Goal: Transaction & Acquisition: Purchase product/service

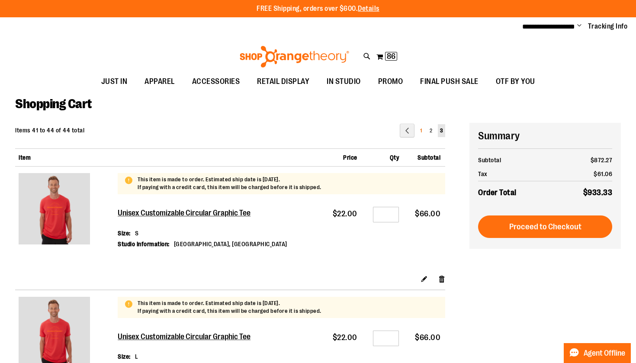
click at [422, 131] on link "Page 1" at bounding box center [421, 130] width 6 height 13
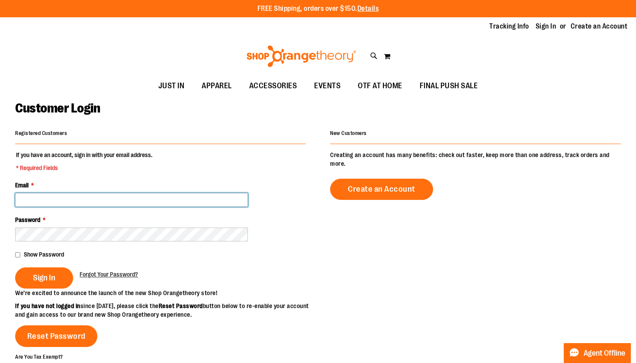
type input "**********"
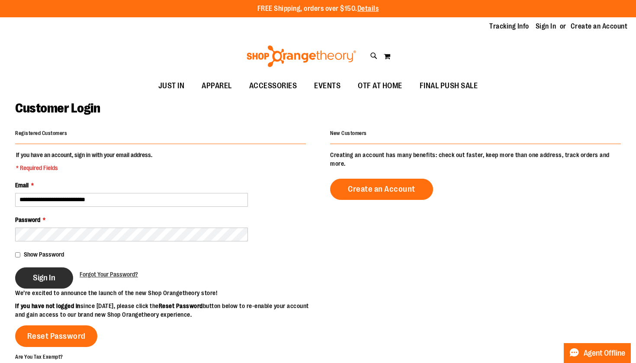
click at [58, 272] on button "Sign In" at bounding box center [44, 277] width 58 height 21
click at [46, 277] on div "Sign In" at bounding box center [47, 277] width 64 height 21
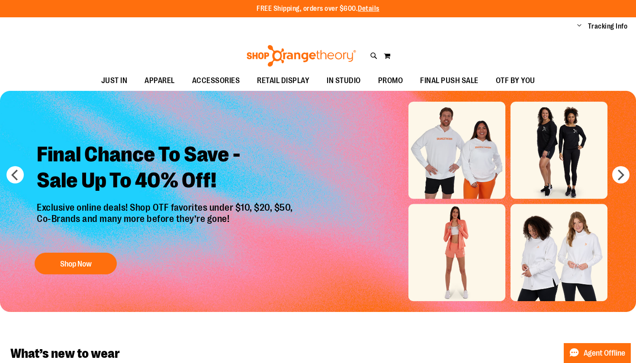
click at [415, 41] on div "Toggle Nav Search Popular Suggestions Advanced Search" at bounding box center [318, 53] width 636 height 35
click at [384, 58] on button "My Cart" at bounding box center [386, 56] width 7 height 14
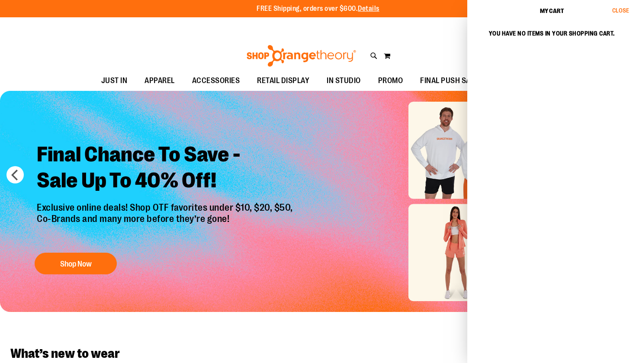
click at [619, 14] on button "Close" at bounding box center [623, 11] width 23 height 22
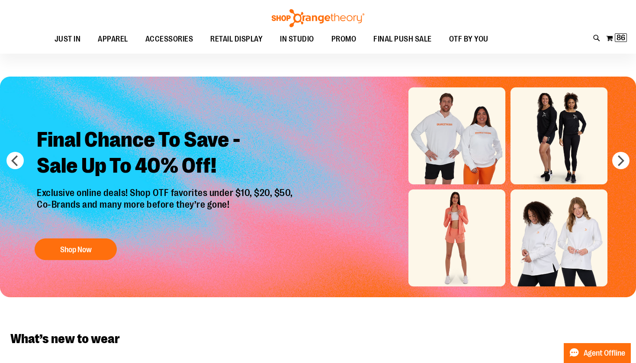
scroll to position [16, 0]
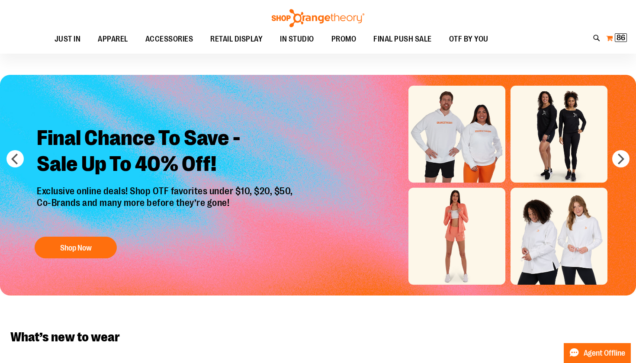
click at [620, 32] on button "My Cart 86 86 items" at bounding box center [616, 38] width 22 height 14
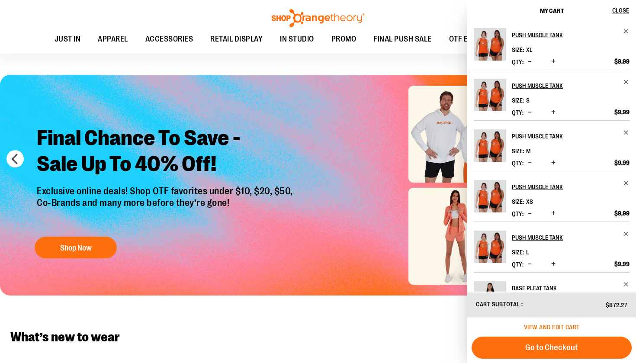
click at [540, 329] on span "View and edit cart" at bounding box center [552, 326] width 56 height 7
click at [374, 177] on img "Slide 1 of 8" at bounding box center [318, 185] width 636 height 220
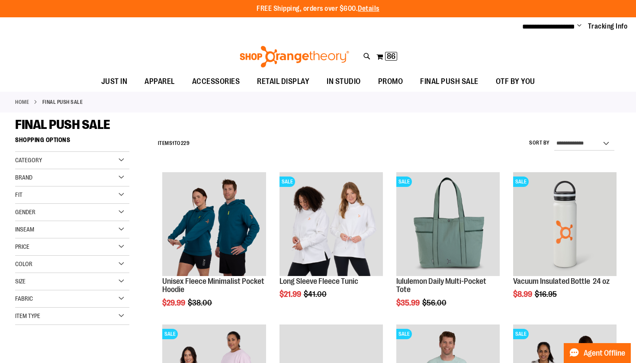
click at [378, 103] on div "Home FINAL PUSH SALE" at bounding box center [318, 102] width 636 height 21
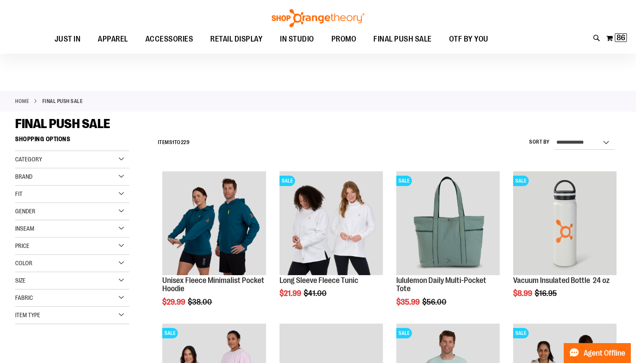
scroll to position [6, 0]
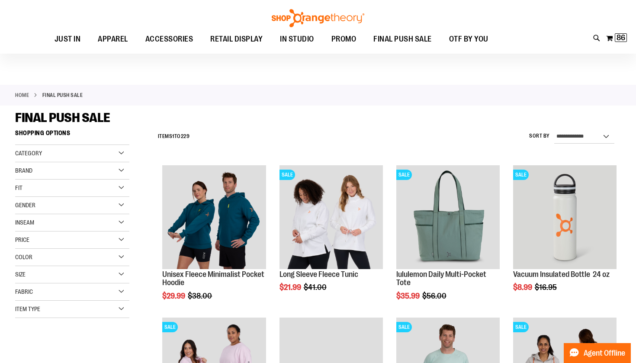
click at [627, 37] on div "Toggle Nav Search Popular Suggestions Advanced Search" at bounding box center [318, 27] width 636 height 54
click at [617, 37] on span "86" at bounding box center [620, 37] width 9 height 9
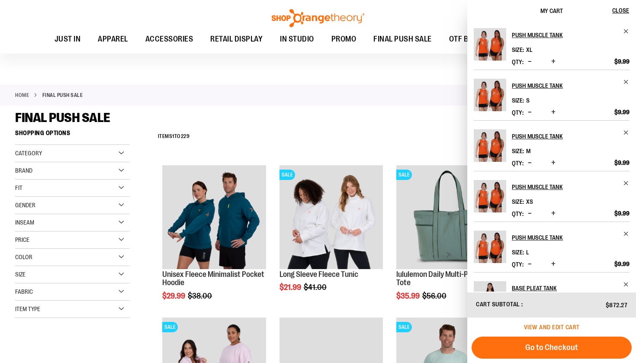
click at [549, 329] on span "View and edit cart" at bounding box center [552, 326] width 56 height 7
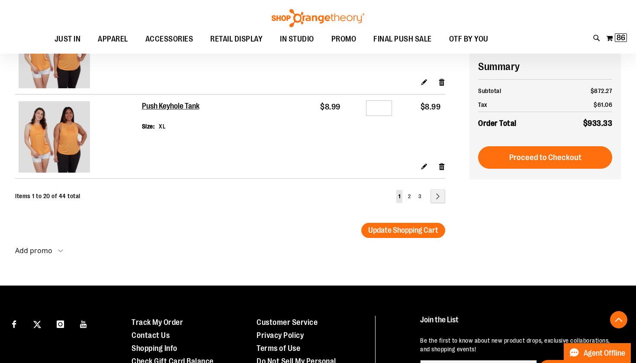
scroll to position [1673, 0]
click at [411, 197] on link "Page 2" at bounding box center [409, 196] width 7 height 13
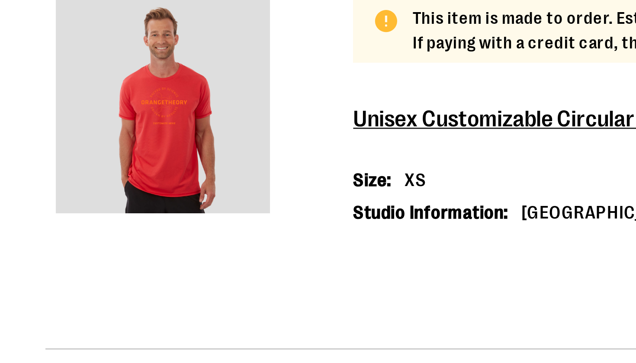
scroll to position [1692, 0]
